Goal: Information Seeking & Learning: Learn about a topic

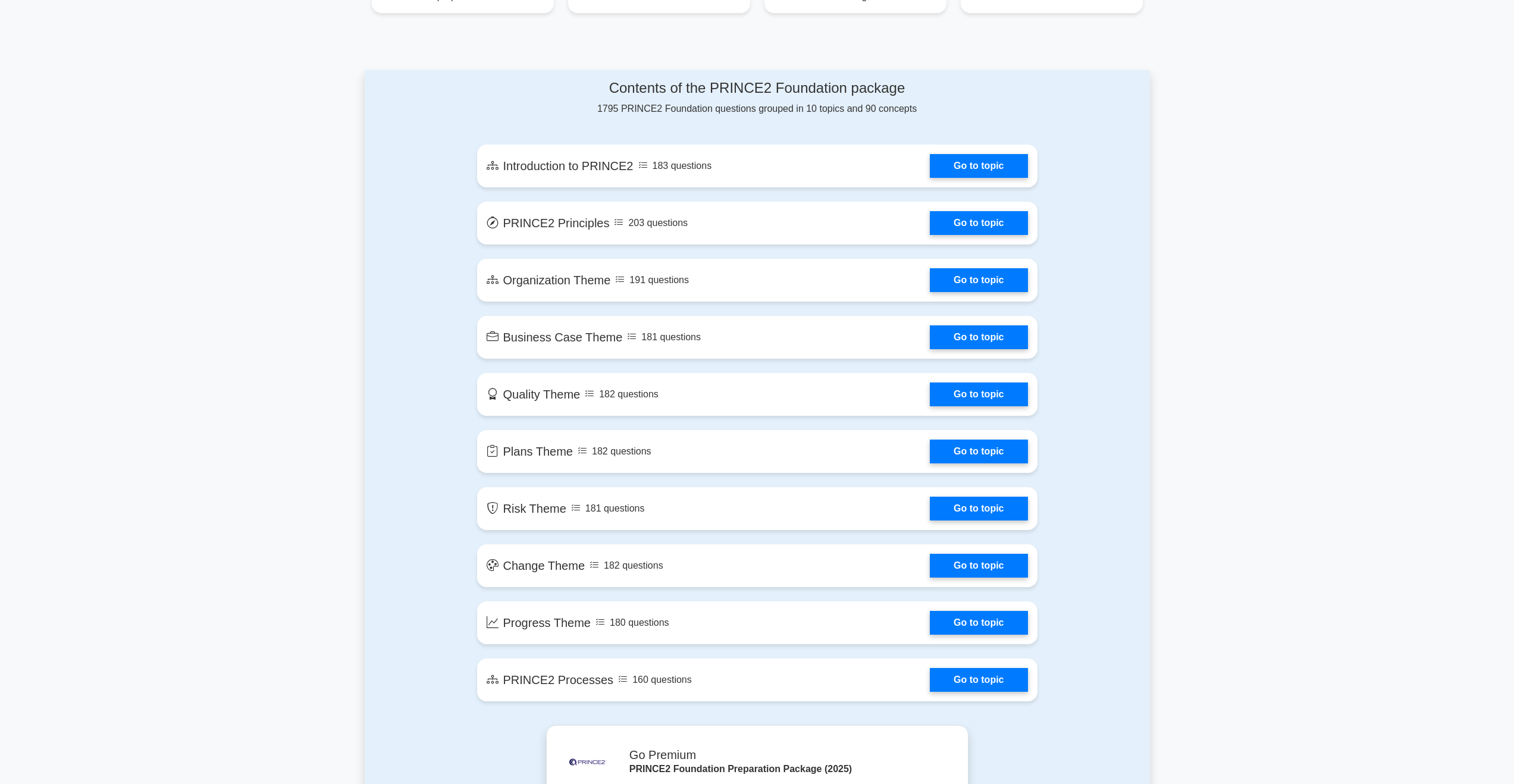
scroll to position [378, 0]
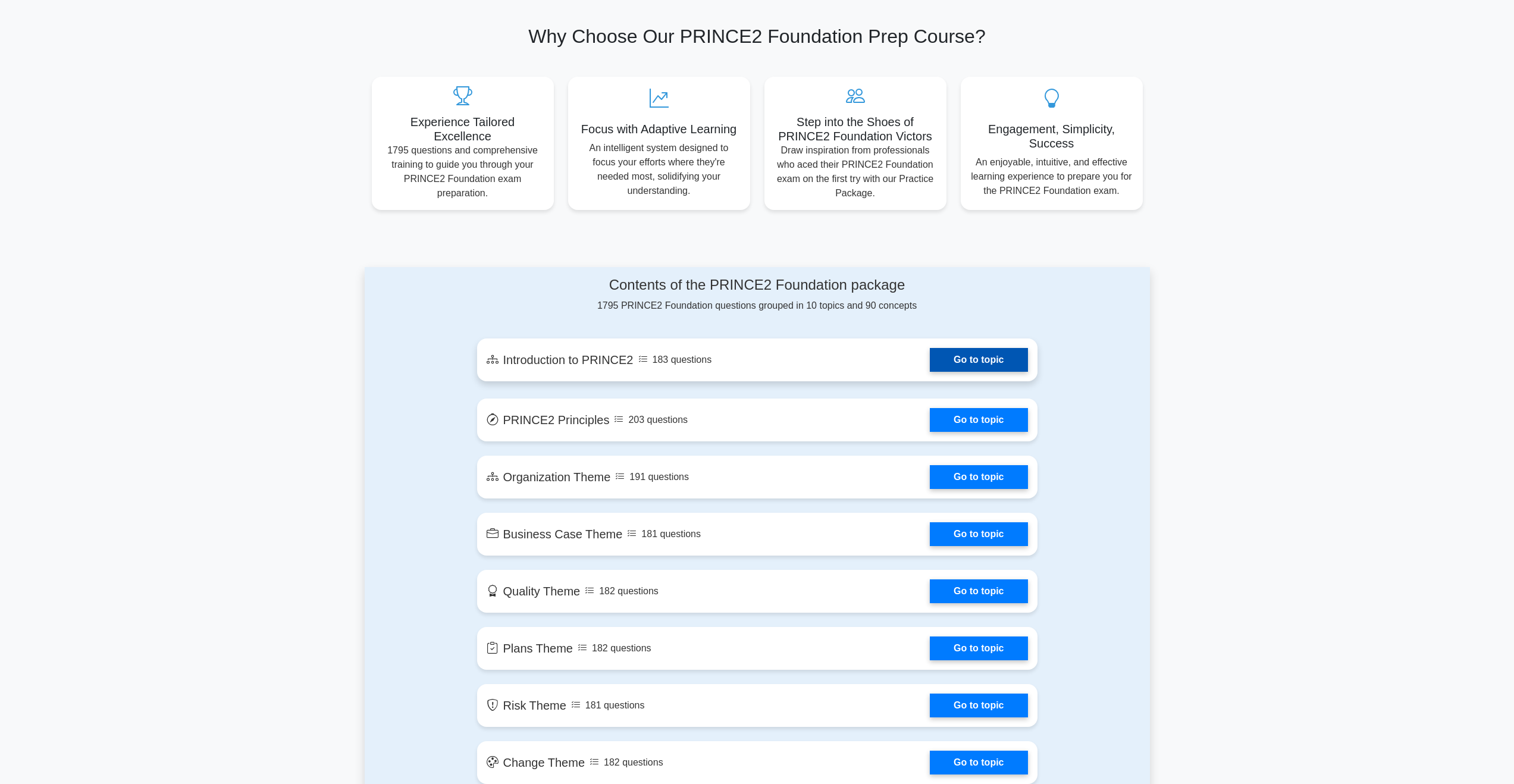
click at [944, 357] on link "Go to topic" at bounding box center [978, 359] width 97 height 24
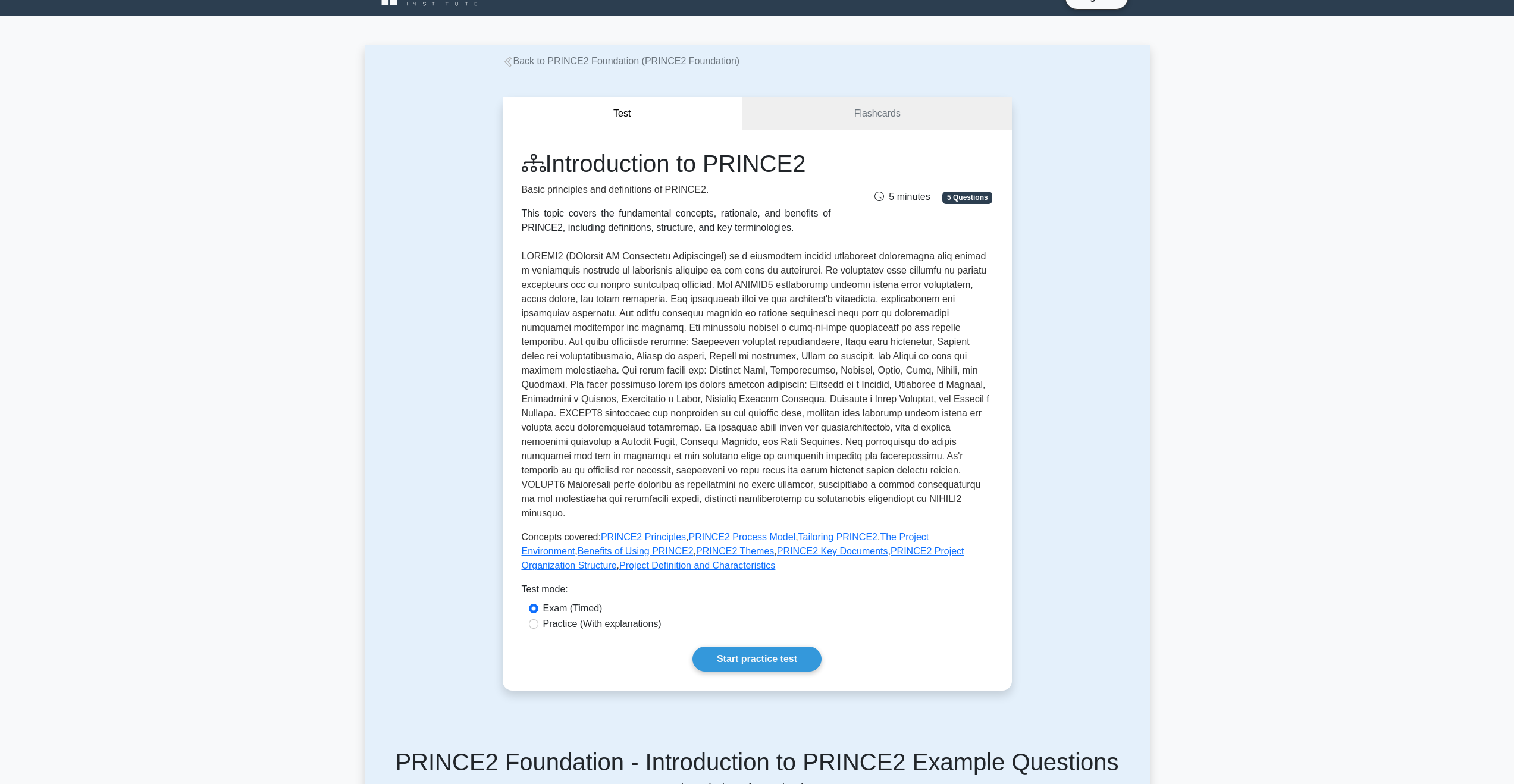
scroll to position [25, 0]
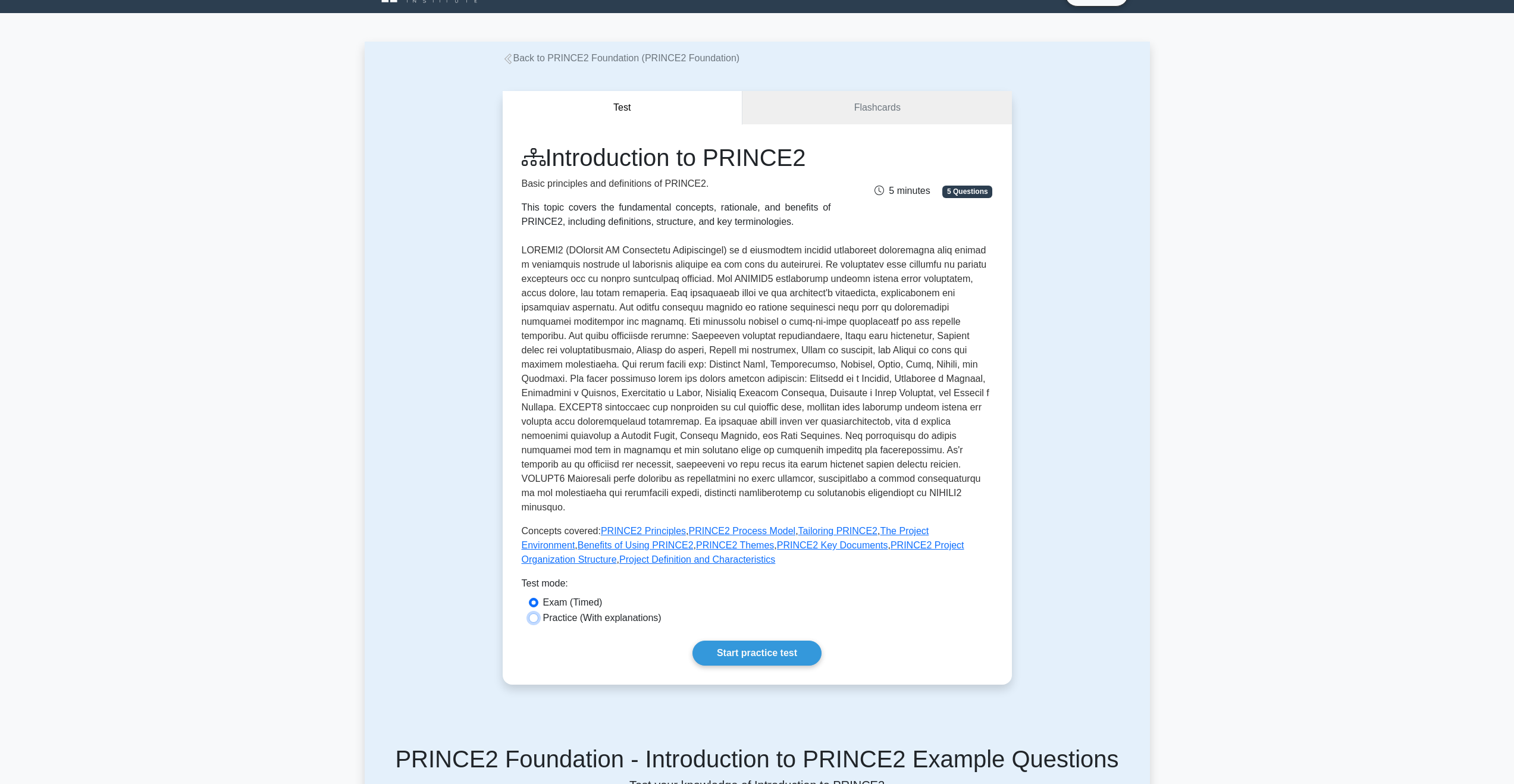
click at [532, 613] on input "Practice (With explanations)" at bounding box center [533, 617] width 10 height 10
radio input "true"
click at [531, 598] on input "Exam (Timed)" at bounding box center [533, 602] width 10 height 10
radio input "true"
click at [531, 613] on input "Practice (With explanations)" at bounding box center [533, 617] width 10 height 10
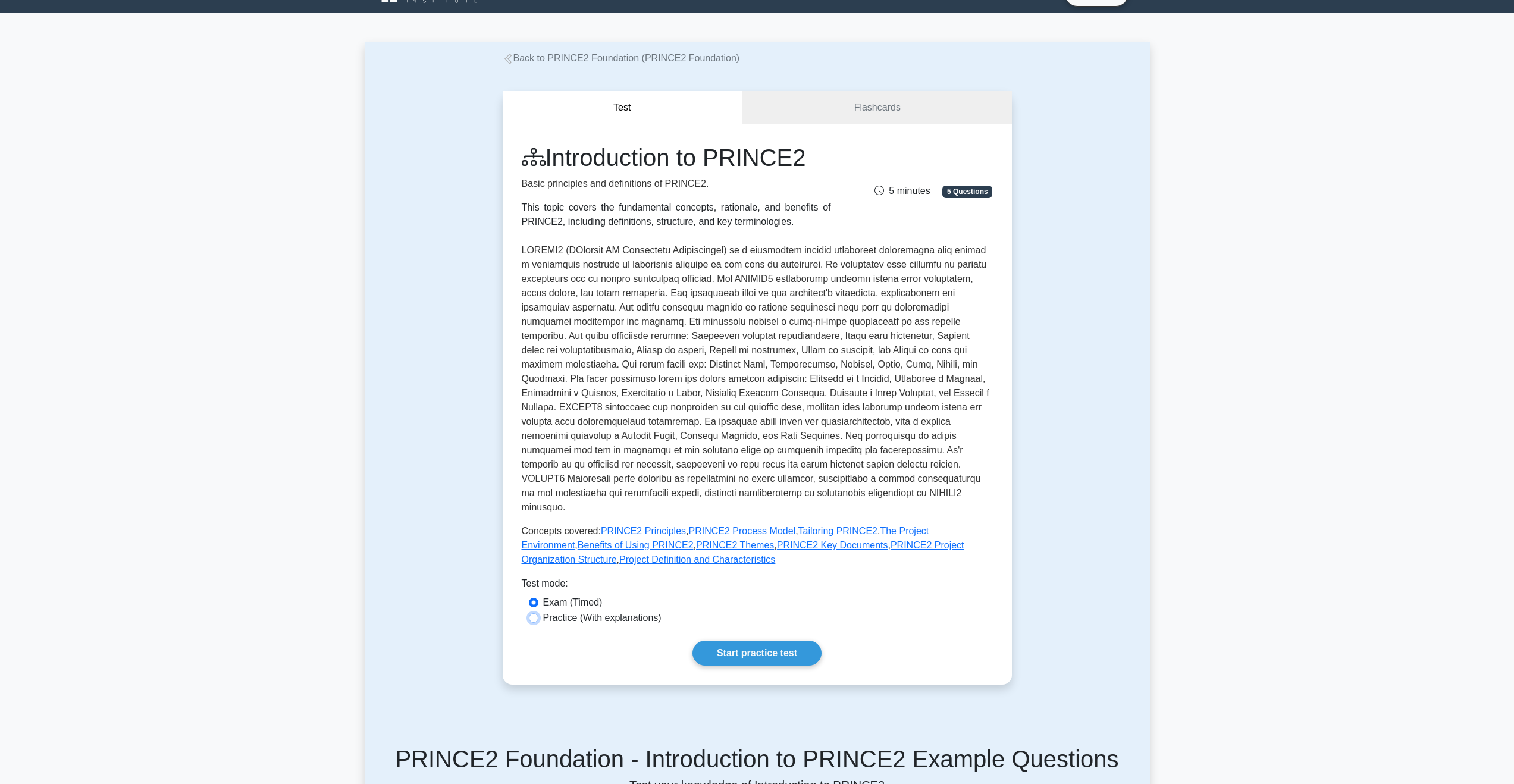
radio input "true"
click at [728, 641] on link "Start practice test" at bounding box center [757, 653] width 129 height 25
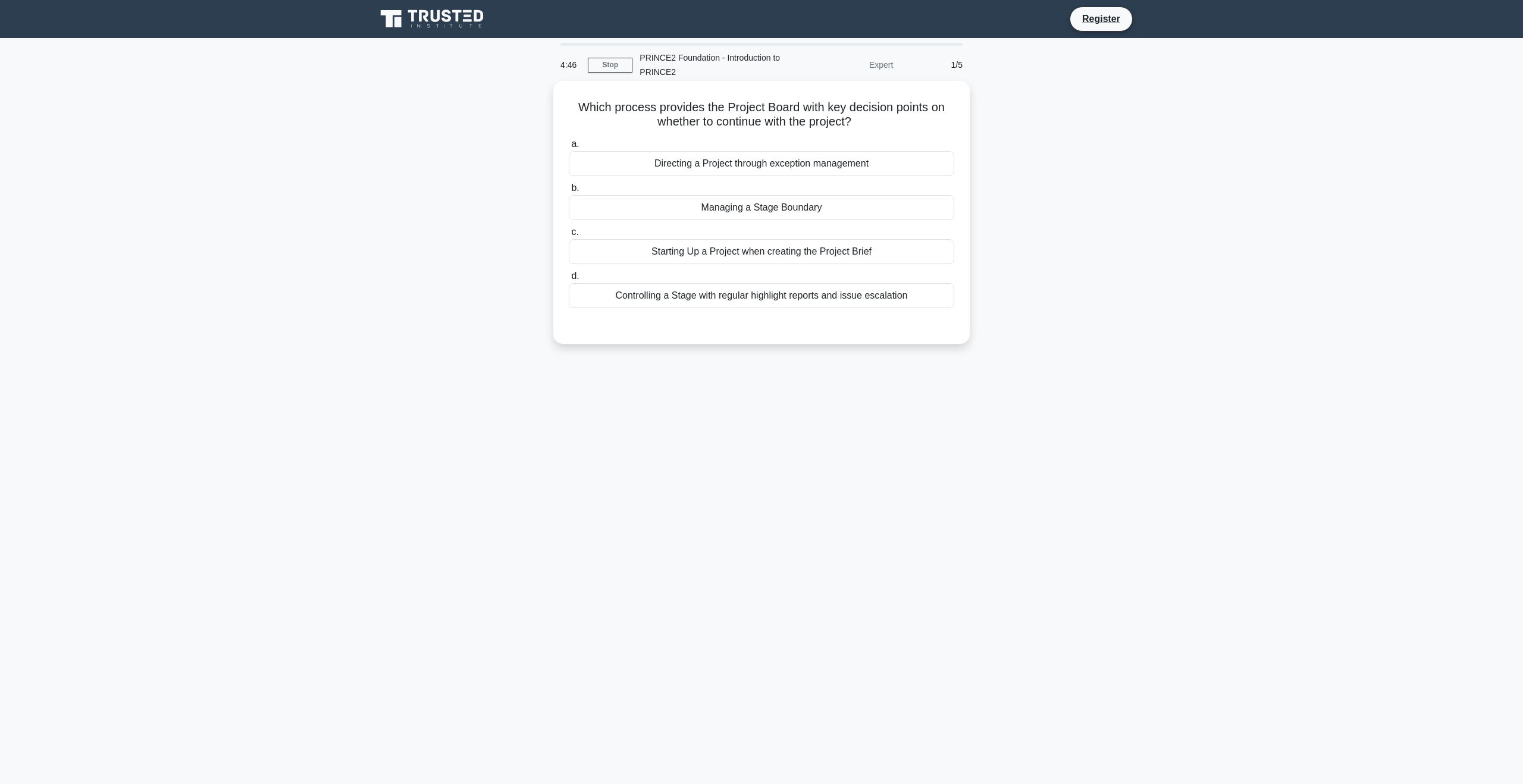
click at [794, 210] on div "Managing a Stage Boundary" at bounding box center [762, 208] width 386 height 25
click at [569, 192] on input "b. Managing a Stage Boundary" at bounding box center [569, 188] width 0 height 8
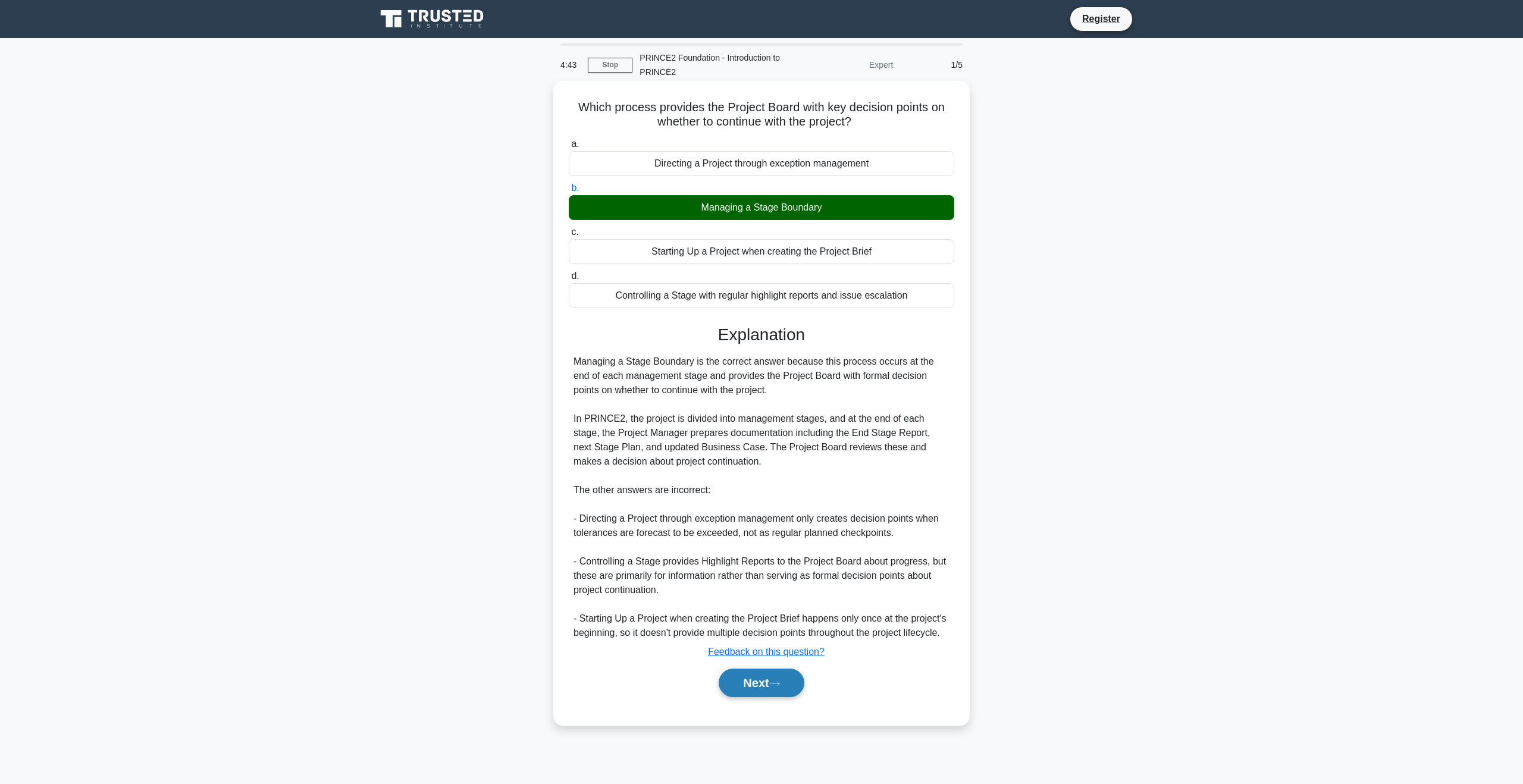
click at [773, 687] on button "Next" at bounding box center [761, 683] width 85 height 29
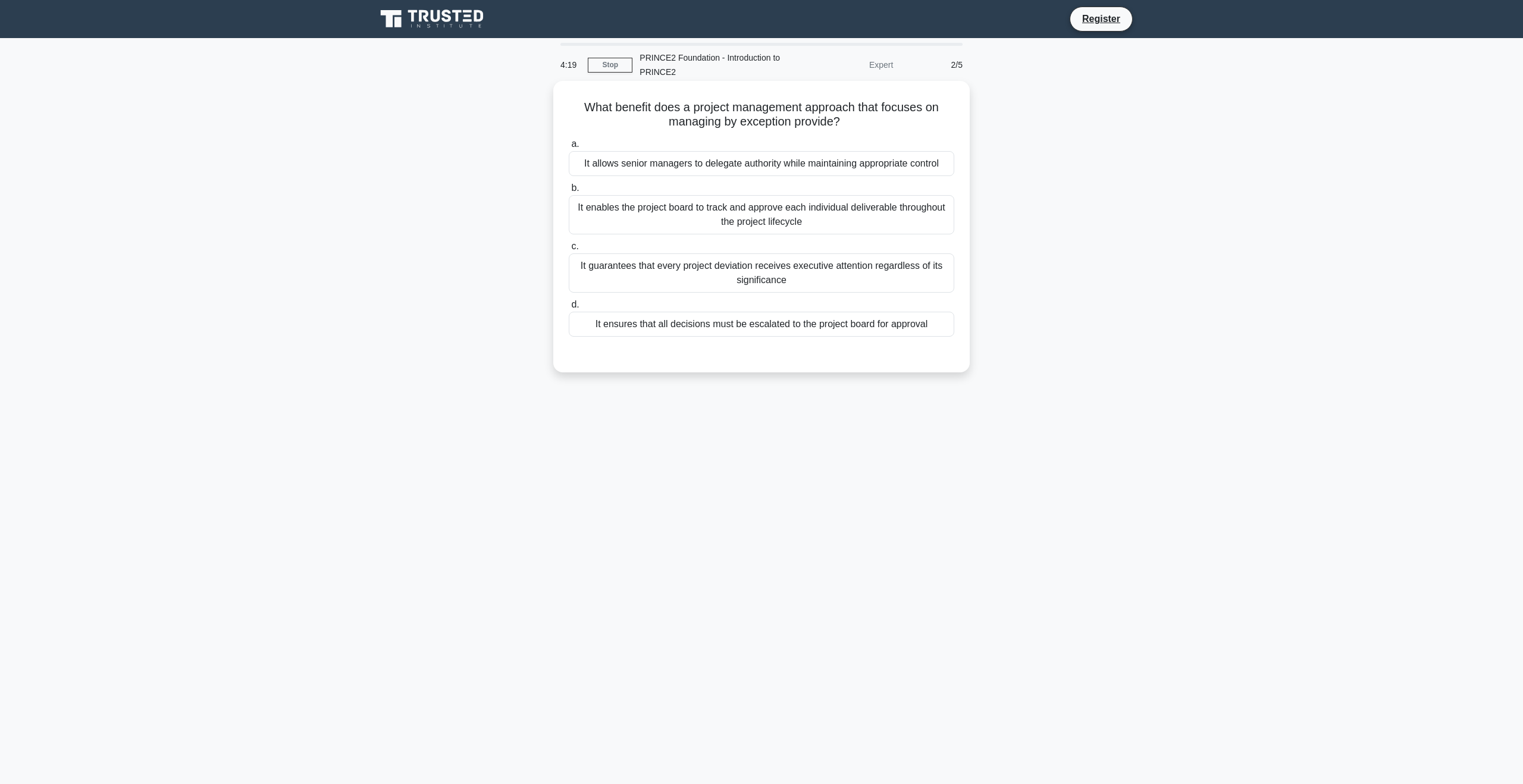
click at [652, 273] on div "It guarantees that every project deviation receives executive attention regardl…" at bounding box center [762, 273] width 386 height 39
click at [569, 250] on input "c. It guarantees that every project deviation receives executive attention rega…" at bounding box center [569, 247] width 0 height 8
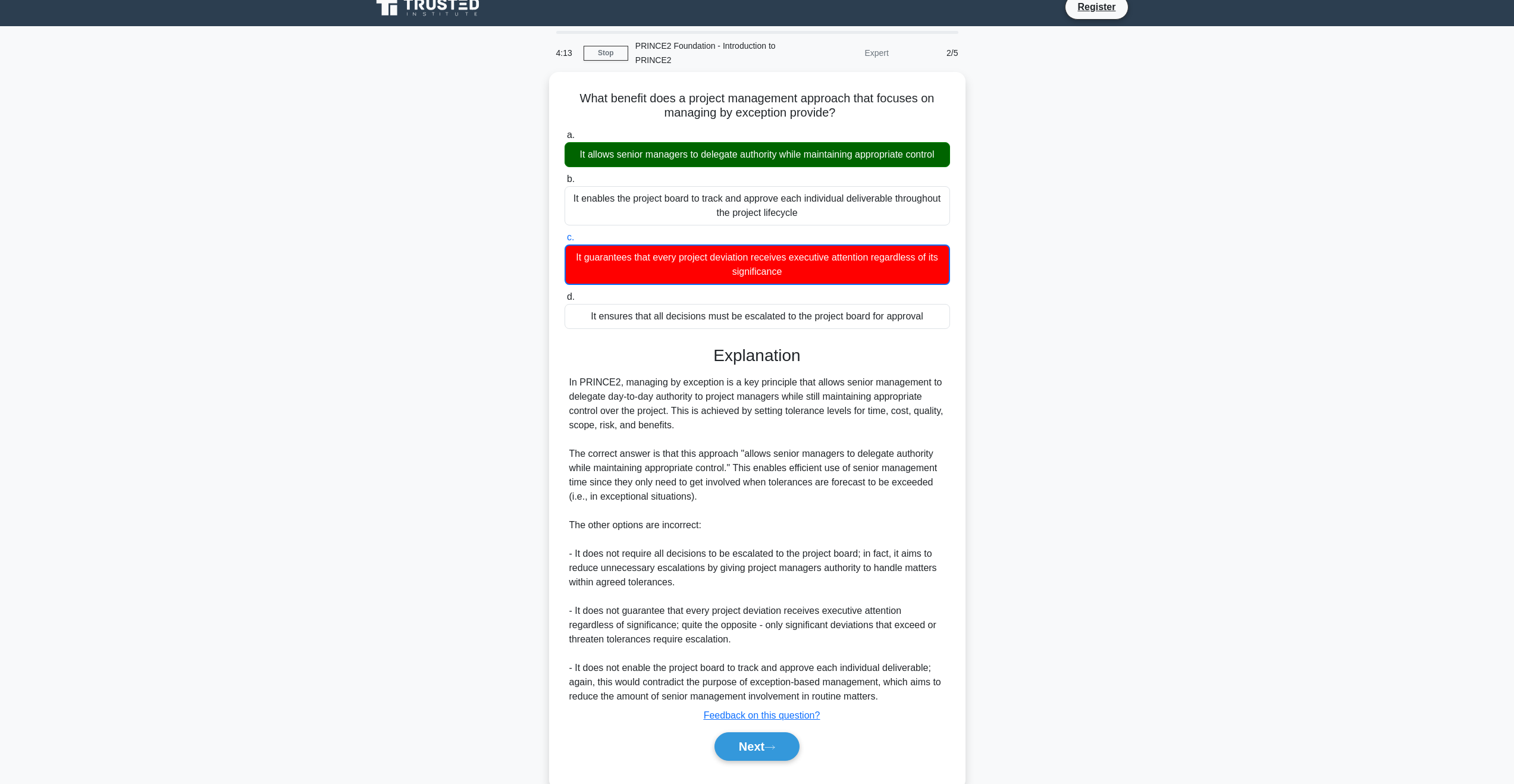
scroll to position [12, 0]
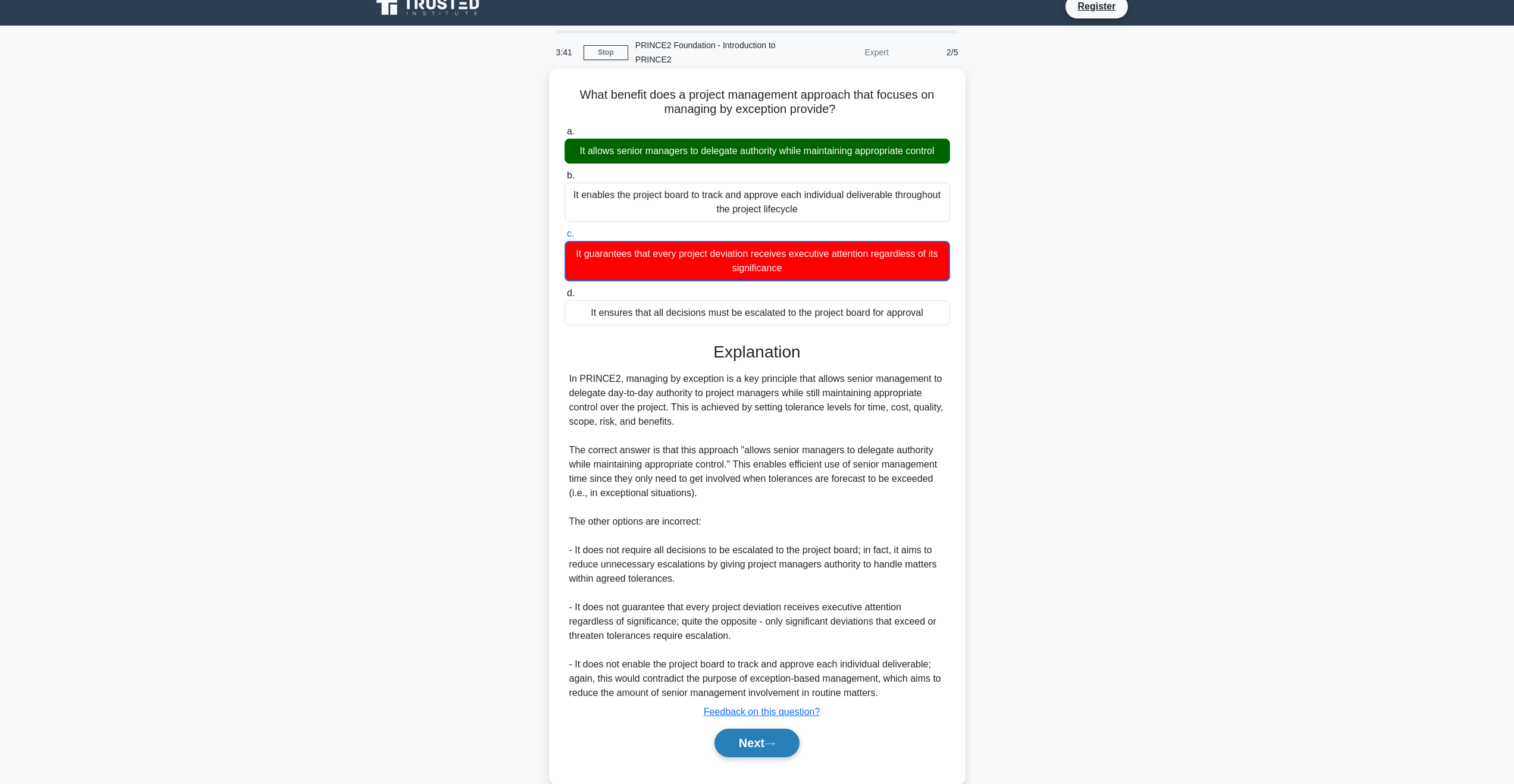
click at [763, 743] on button "Next" at bounding box center [757, 742] width 85 height 29
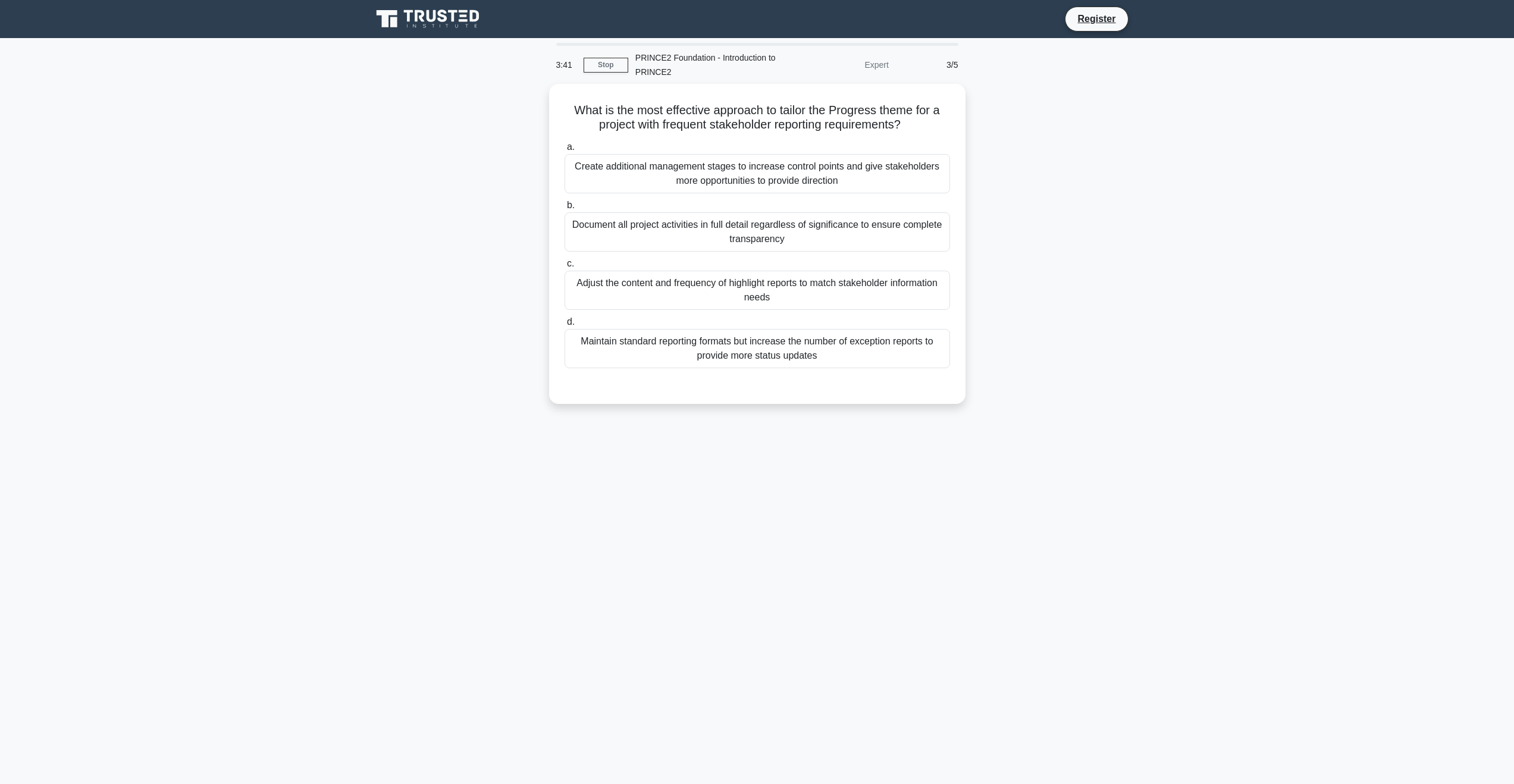
scroll to position [0, 0]
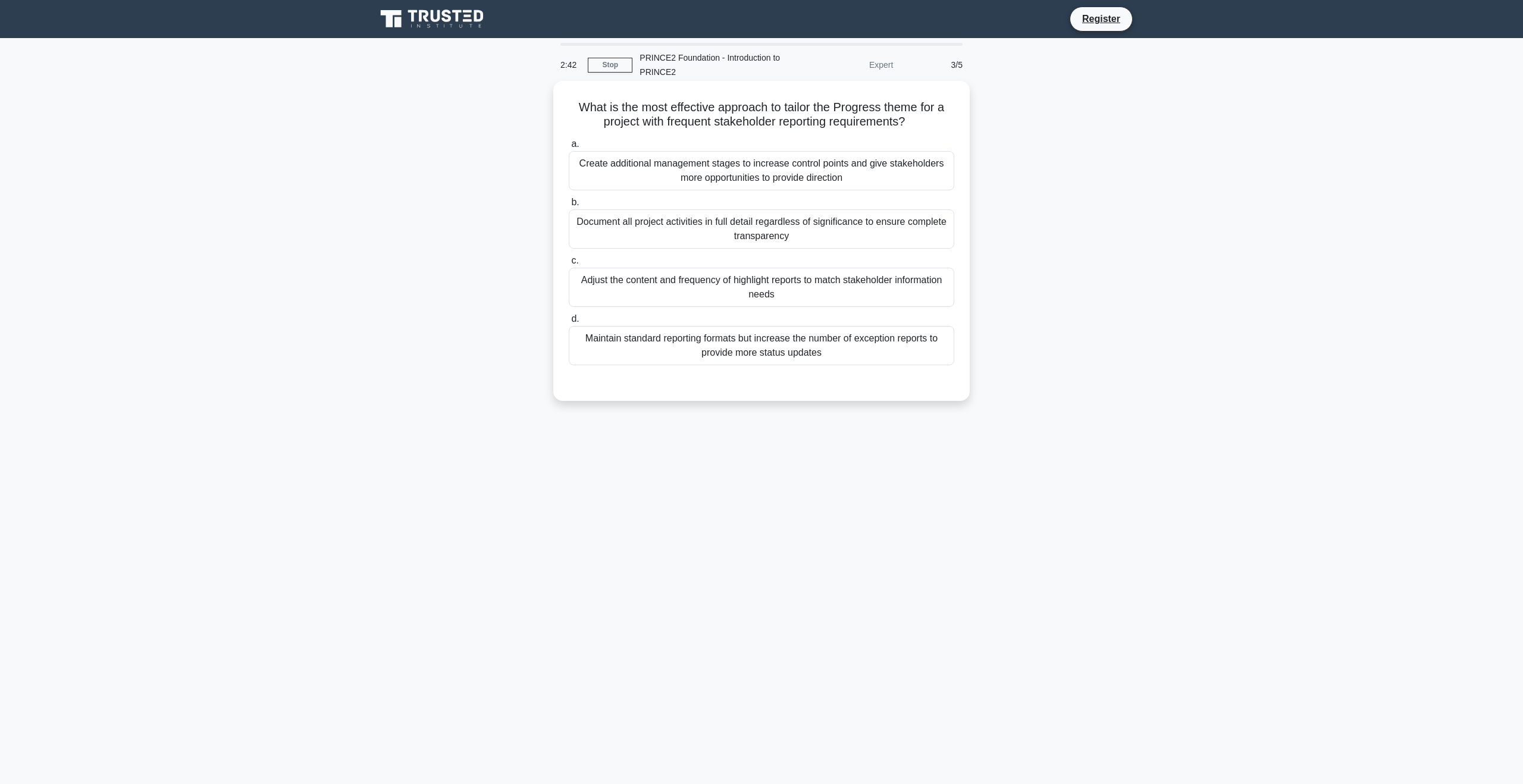
click at [829, 296] on div "Adjust the content and frequency of highlight reports to match stakeholder info…" at bounding box center [762, 287] width 386 height 39
click at [569, 265] on input "c. Adjust the content and frequency of highlight reports to match stakeholder i…" at bounding box center [569, 261] width 0 height 8
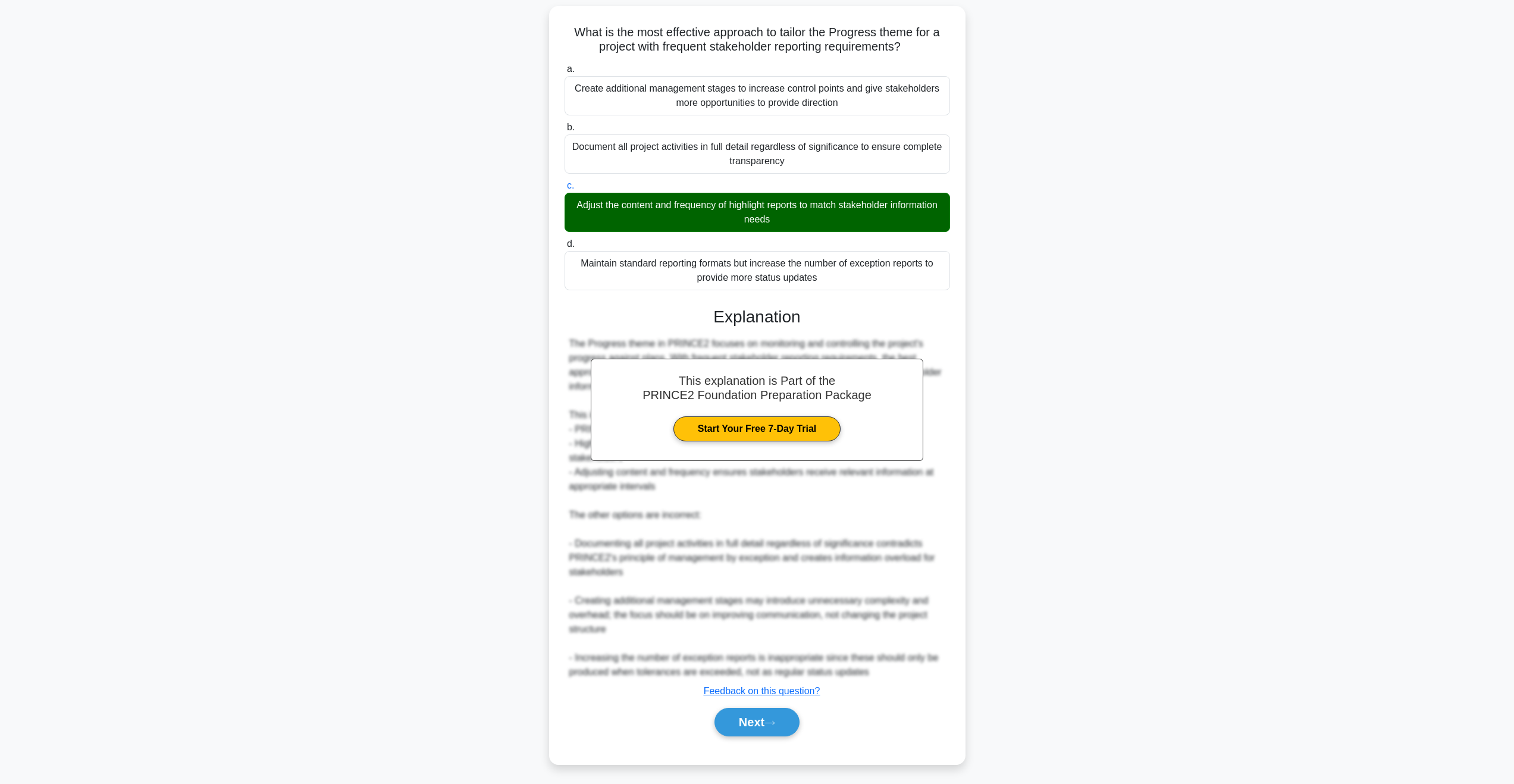
scroll to position [79, 0]
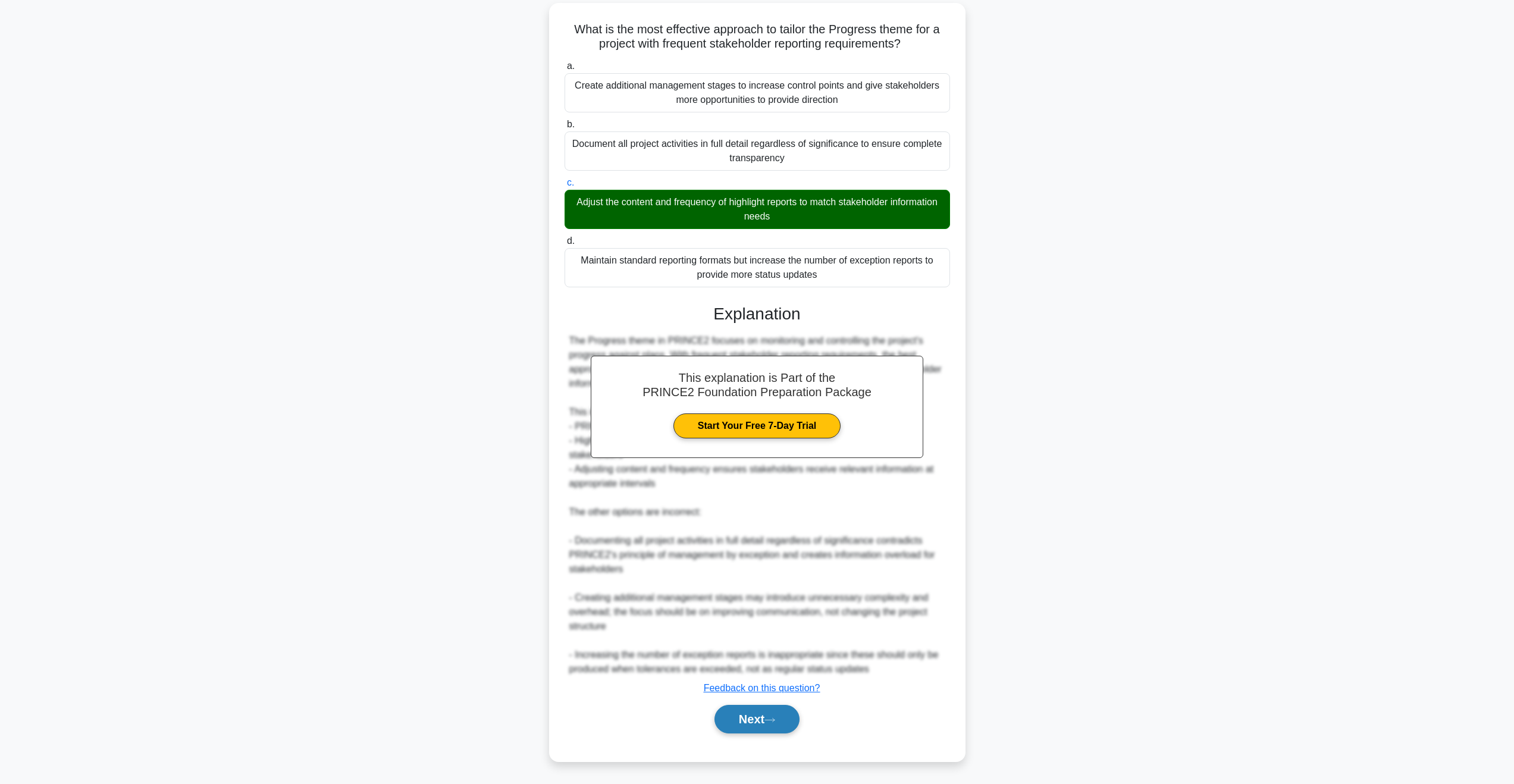
click at [778, 723] on button "Next" at bounding box center [757, 719] width 85 height 29
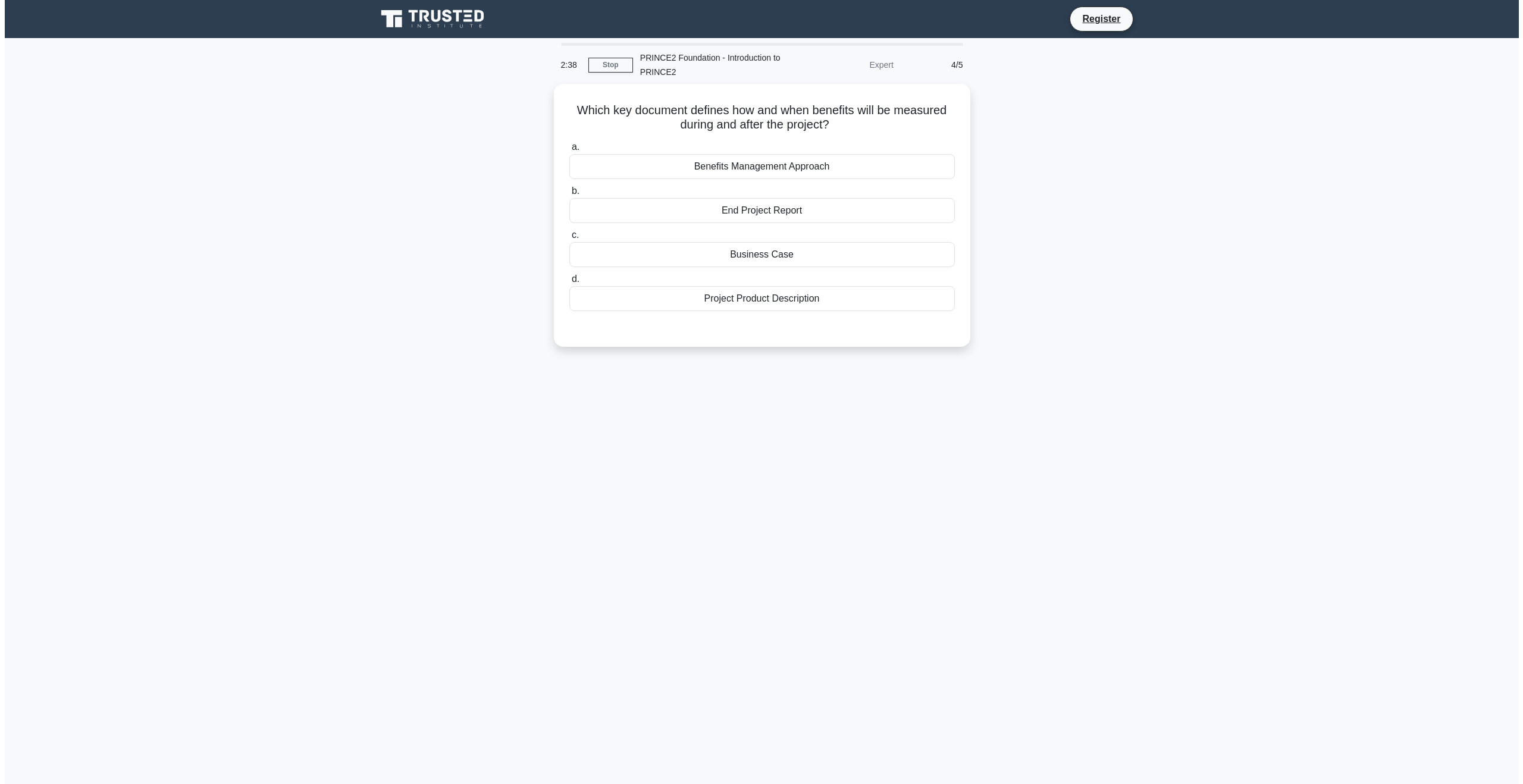
scroll to position [0, 0]
click at [749, 162] on div "Benefits Management Approach" at bounding box center [762, 163] width 386 height 25
click at [569, 148] on input "a. Benefits Management Approach" at bounding box center [569, 144] width 0 height 8
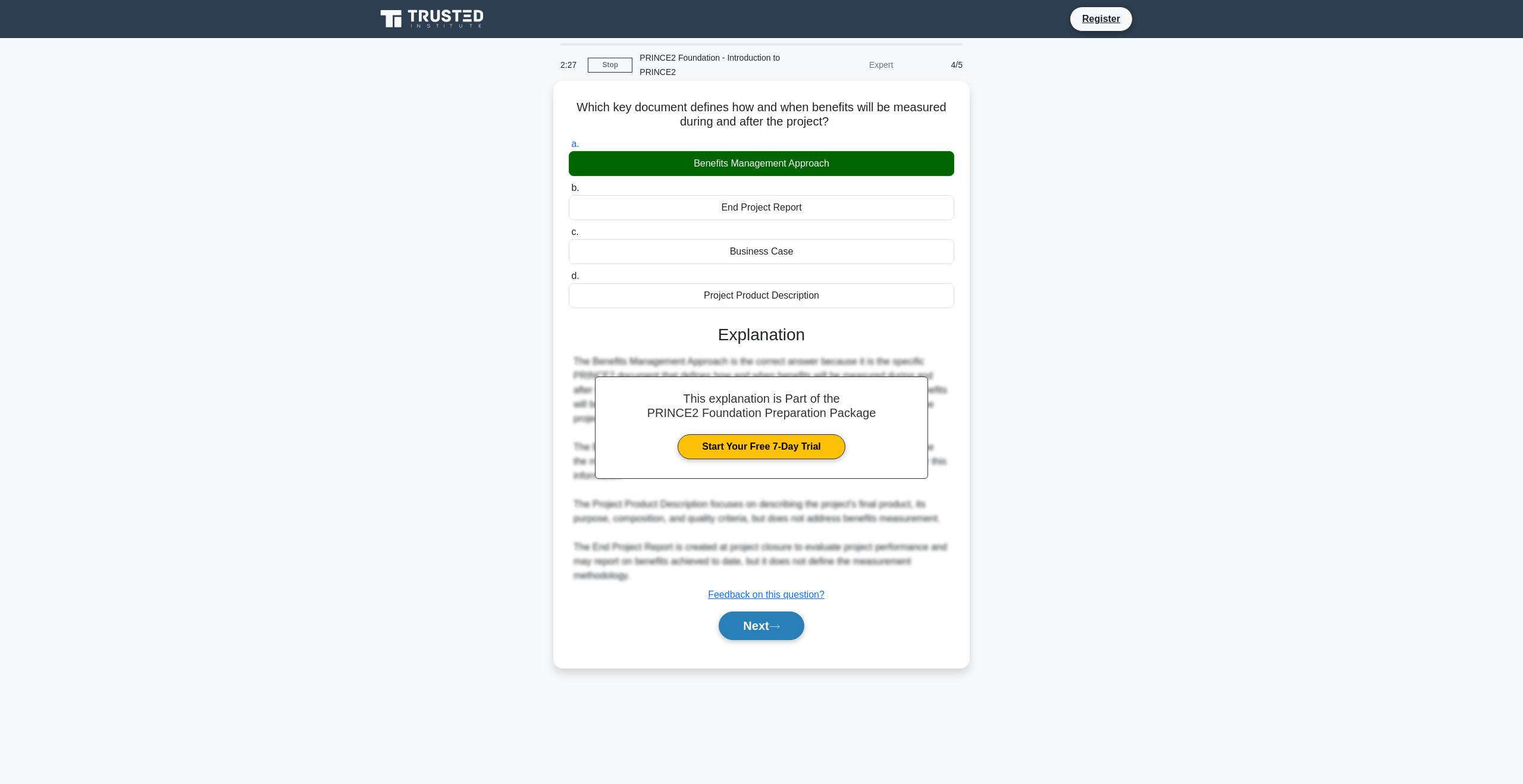
click at [778, 616] on button "Next" at bounding box center [761, 626] width 85 height 29
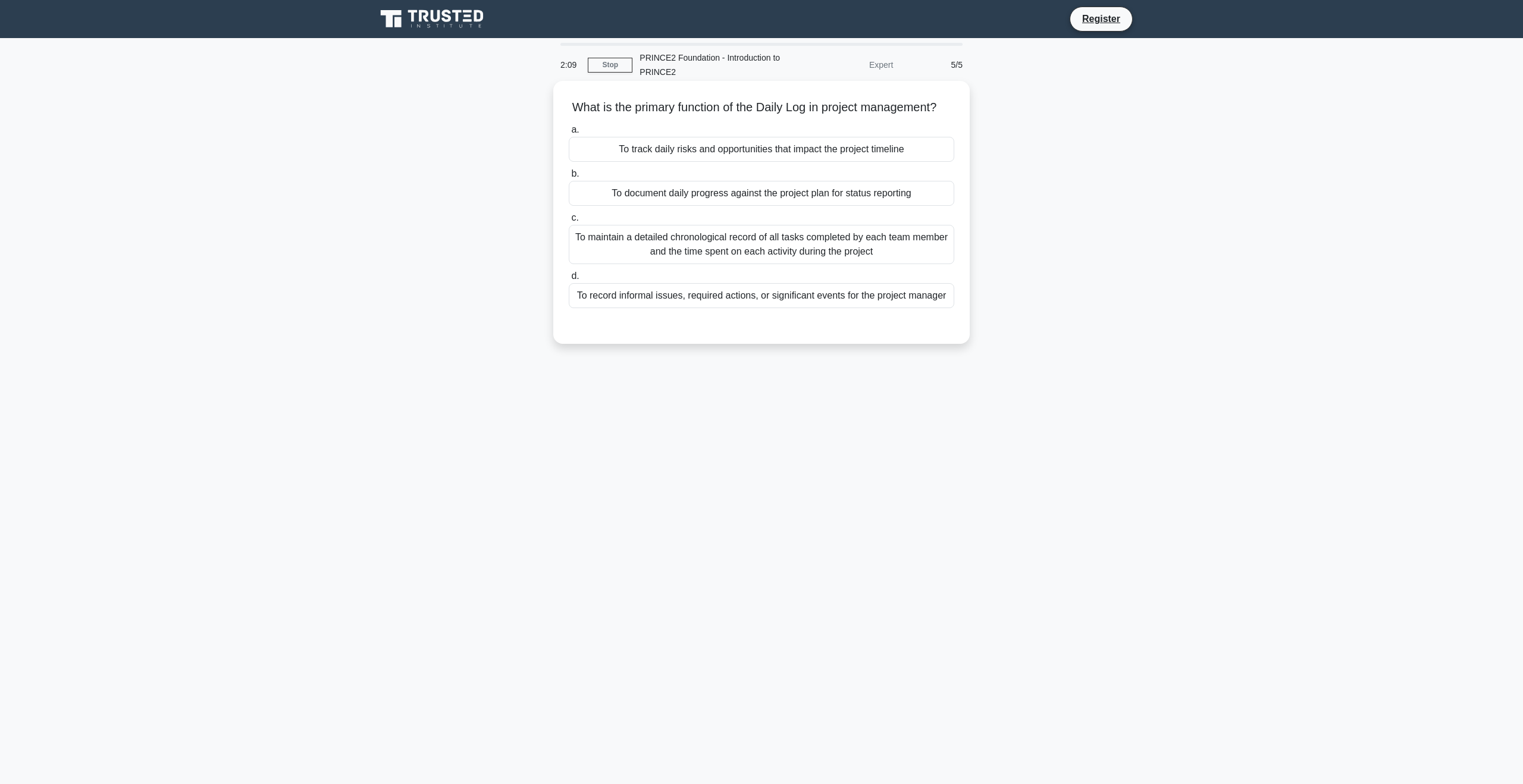
click at [773, 300] on div "To record informal issues, required actions, or significant events for the proj…" at bounding box center [762, 295] width 386 height 25
click at [569, 280] on input "d. To record informal issues, required actions, or significant events for the p…" at bounding box center [569, 276] width 0 height 8
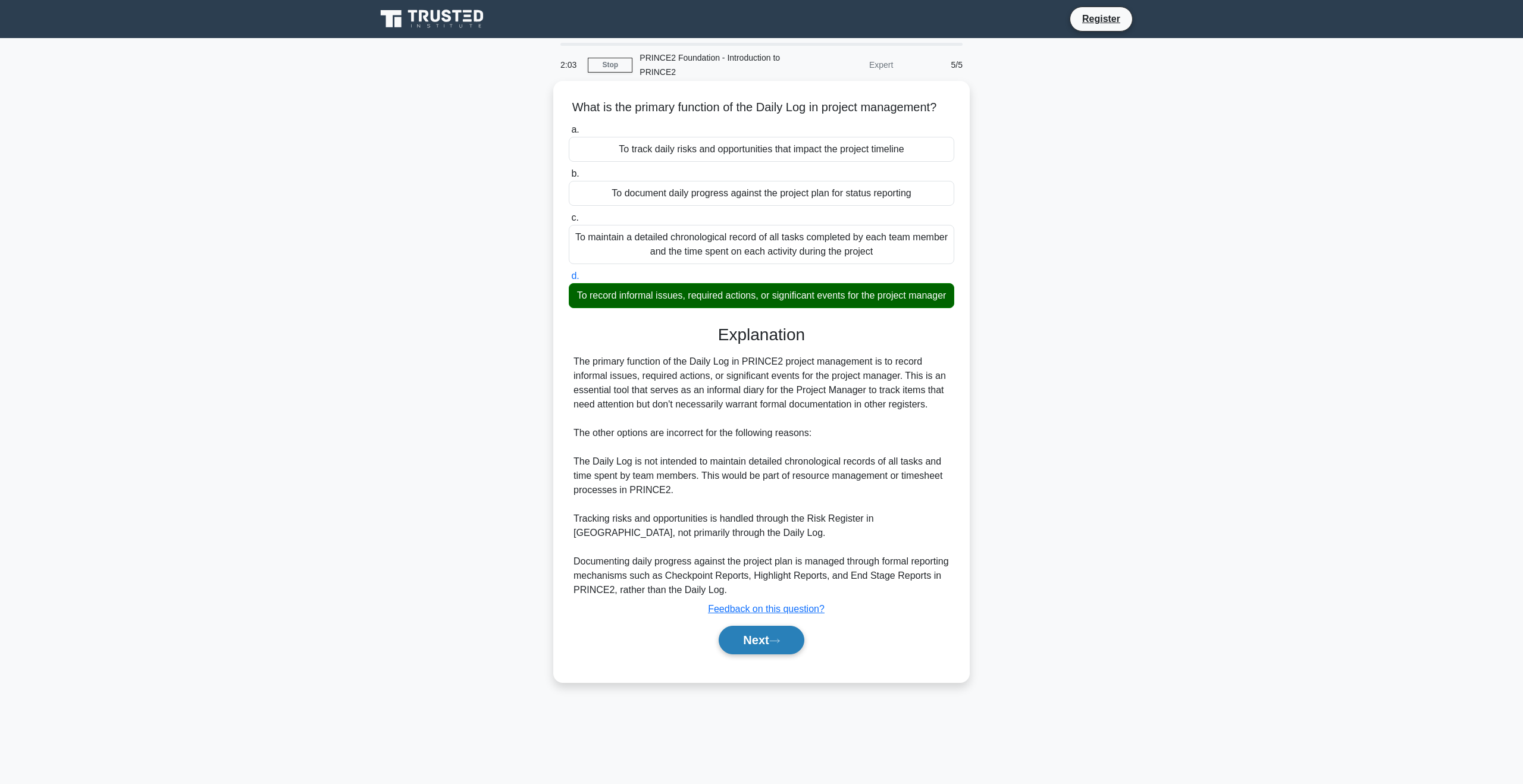
click at [780, 642] on icon at bounding box center [775, 641] width 11 height 6
